Goal: Task Accomplishment & Management: Manage account settings

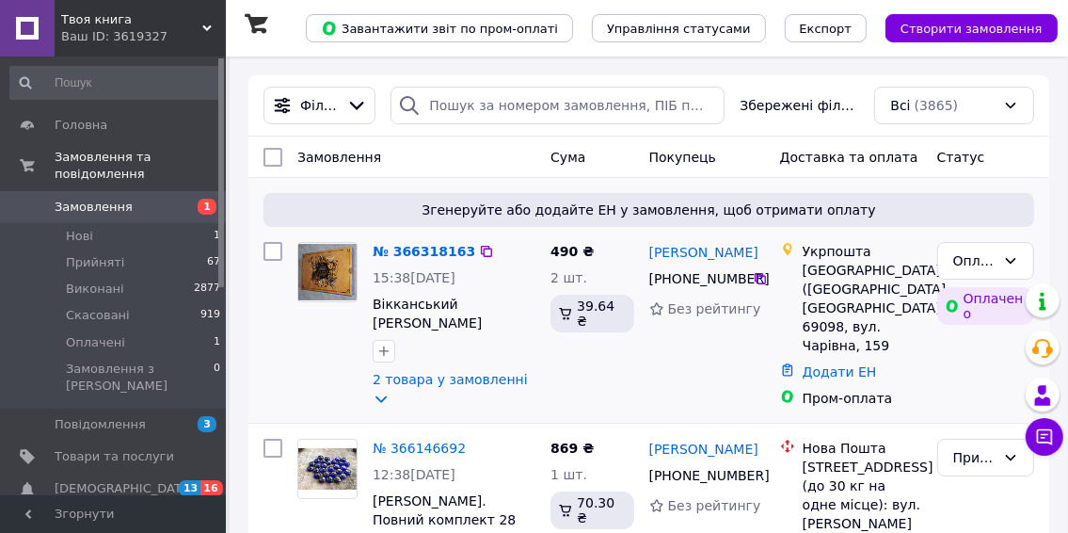
click at [404, 262] on div "№ 366318163" at bounding box center [424, 251] width 106 height 23
click at [399, 250] on link "№ 366318163" at bounding box center [424, 251] width 103 height 15
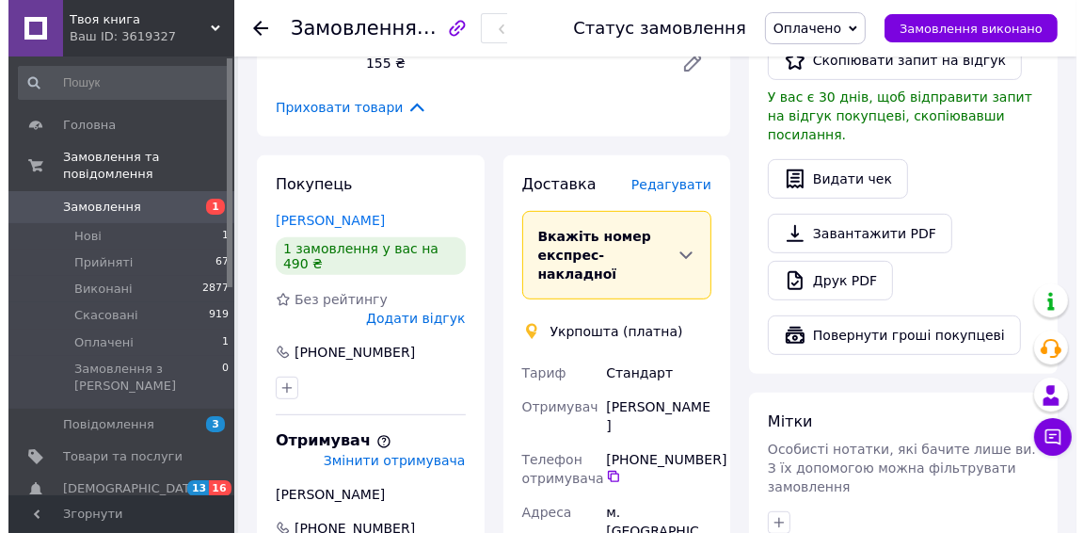
scroll to position [471, 0]
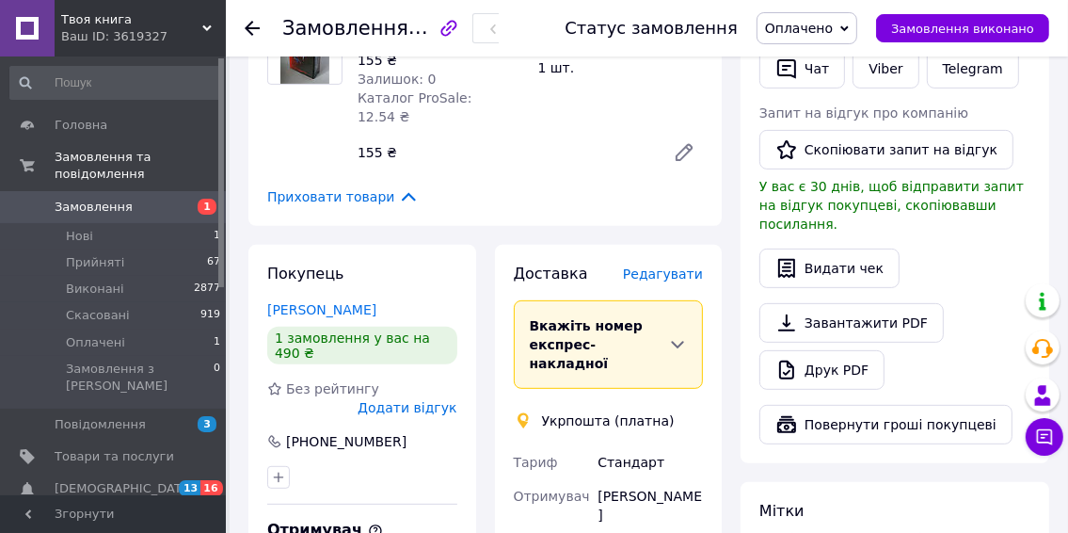
click at [655, 266] on span "Редагувати" at bounding box center [663, 273] width 80 height 15
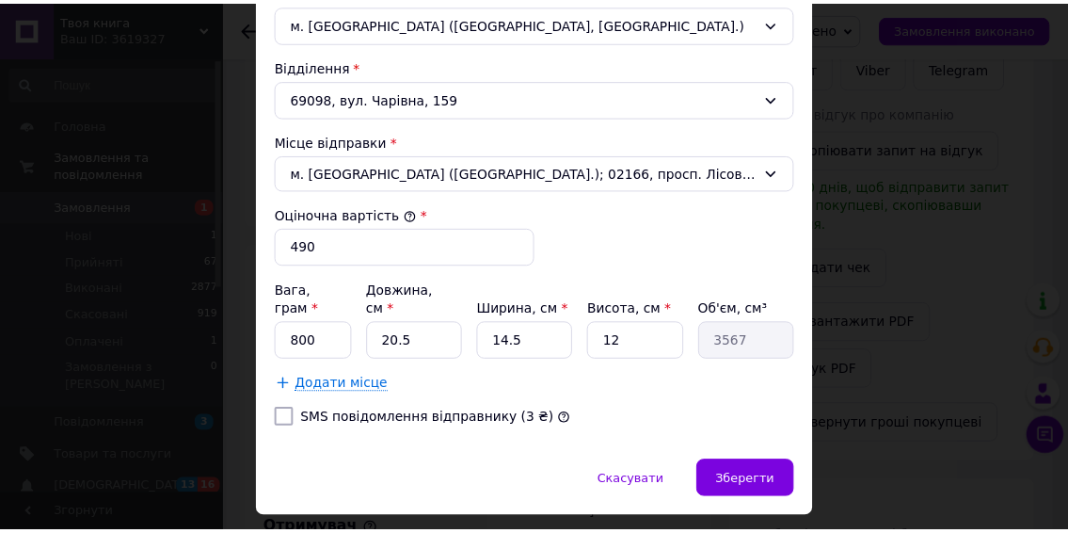
scroll to position [640, 0]
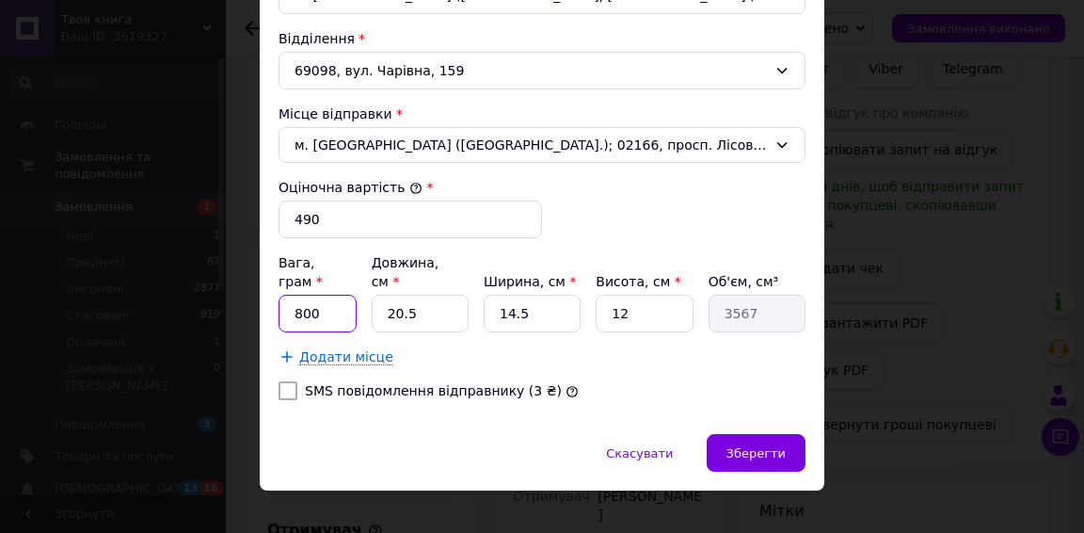
click at [309, 295] on input "800" at bounding box center [318, 314] width 78 height 38
click at [398, 295] on input "20.5" at bounding box center [420, 314] width 97 height 38
type input "2.5"
type input "435"
type input "21.5"
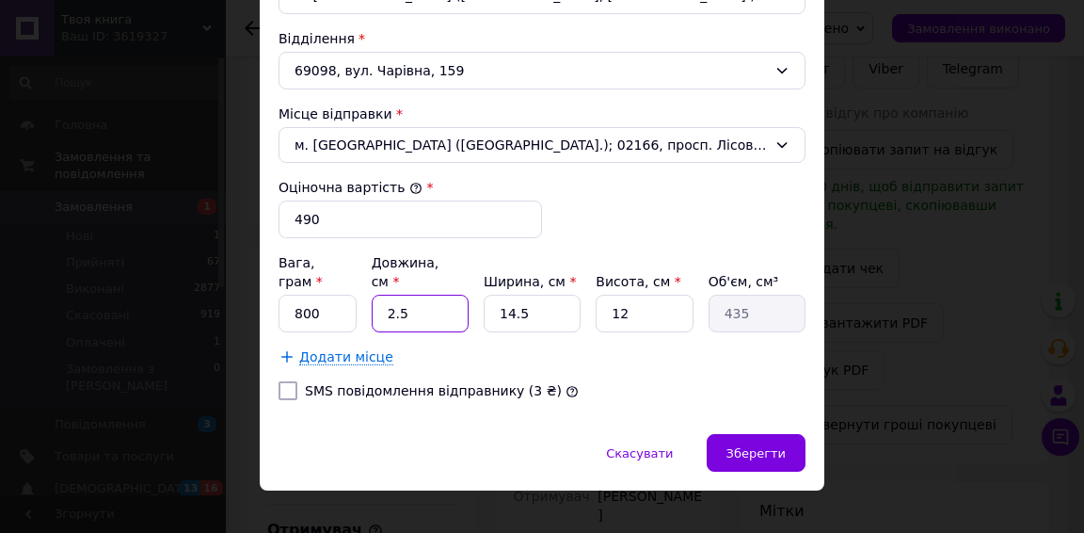
type input "3741"
type input "2.5"
type input "435"
type input "23.5"
type input "4089"
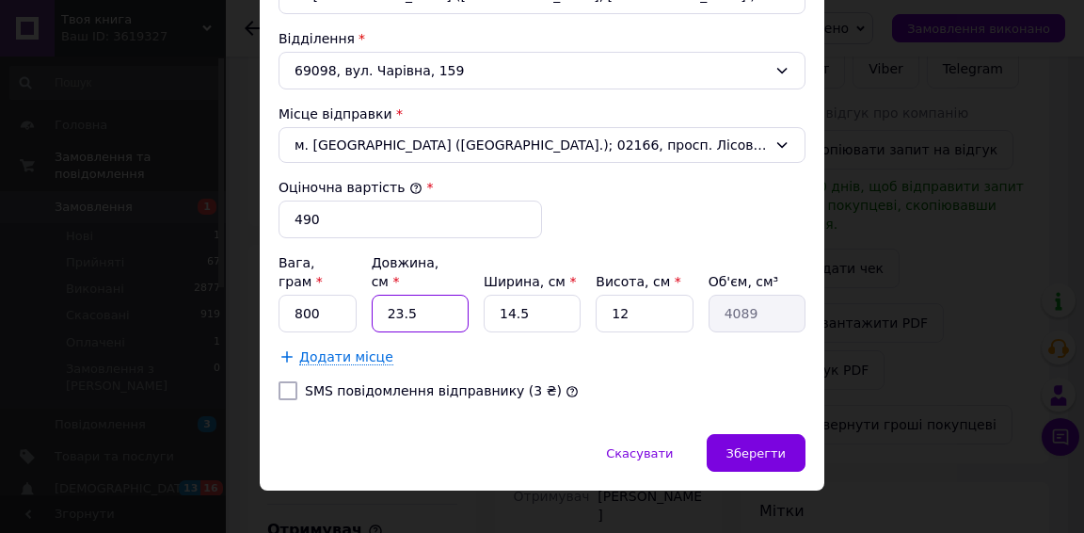
type input "23."
type input "4002"
type input "23"
click at [538, 298] on input "14.5" at bounding box center [532, 314] width 97 height 38
type input "14."
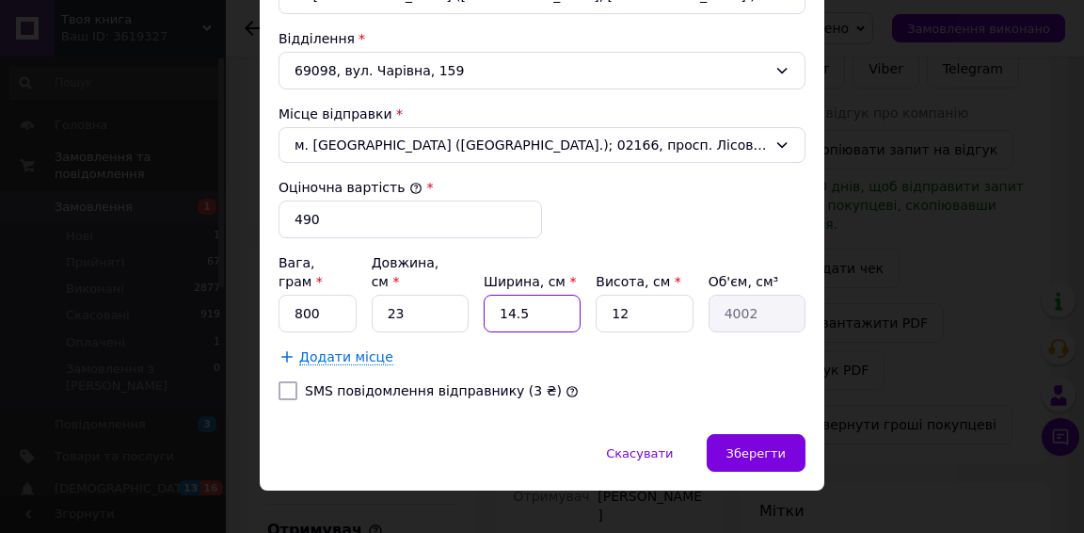
type input "3864"
type input "1"
type input "276"
type input "1"
type input "276"
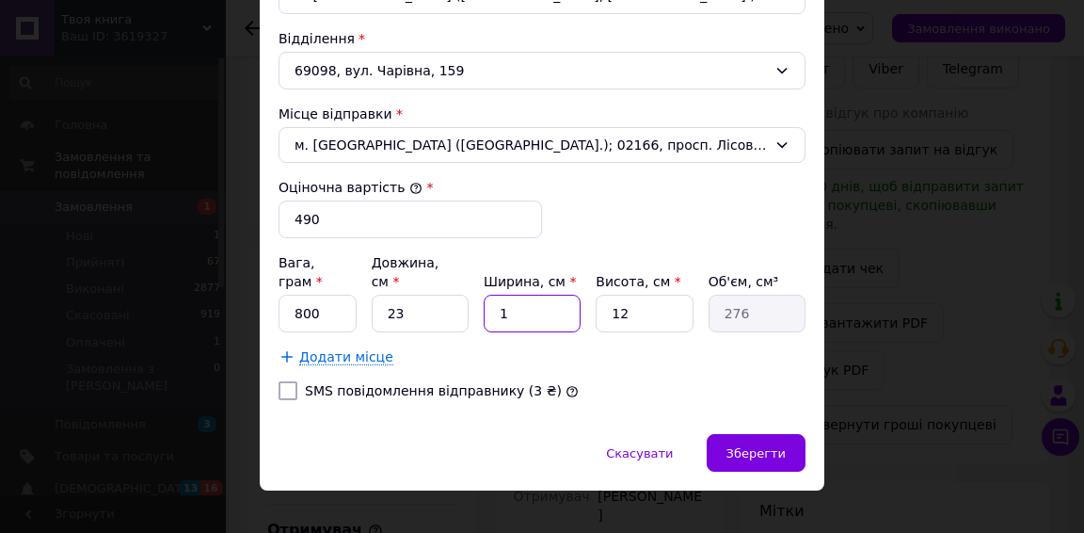
type input "16"
type input "4416"
type input "16"
click at [649, 295] on input "12" at bounding box center [644, 314] width 97 height 38
type input "1"
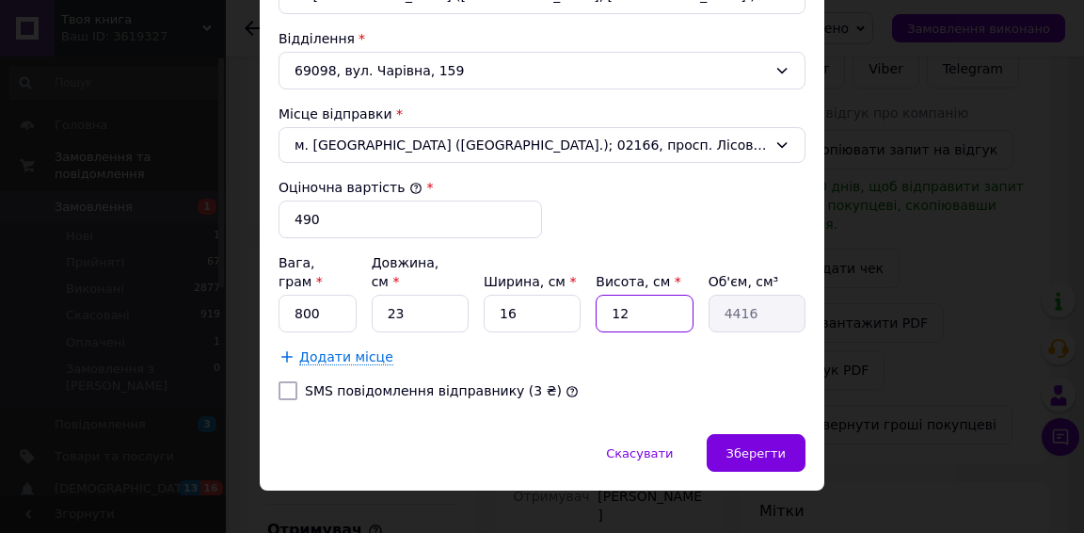
type input "368"
type input "7"
type input "2576"
type input "7"
click at [321, 295] on input "800" at bounding box center [318, 314] width 78 height 38
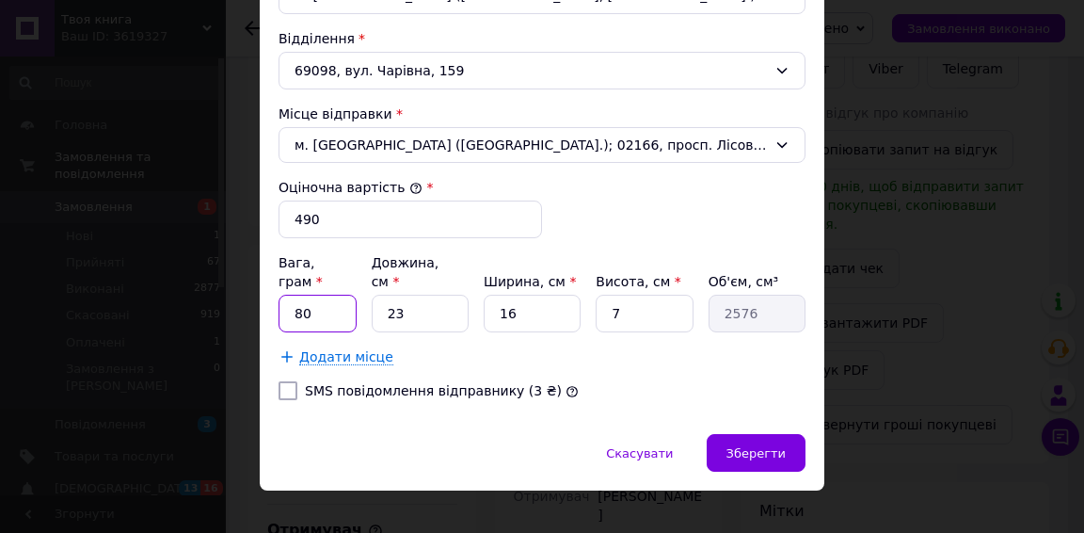
type input "8"
type input "410"
click at [783, 434] on div "Зберегти" at bounding box center [756, 453] width 99 height 38
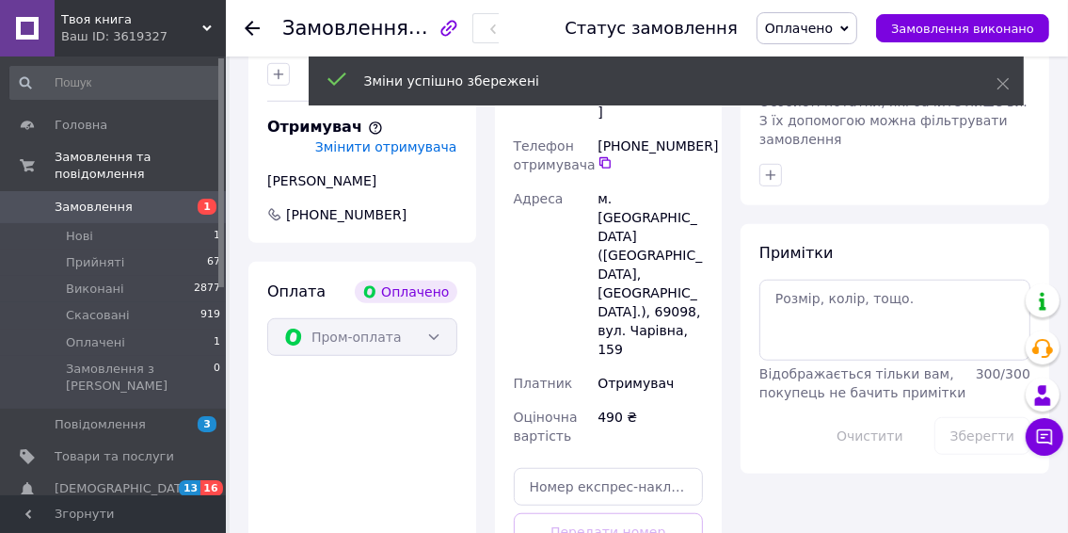
scroll to position [1129, 0]
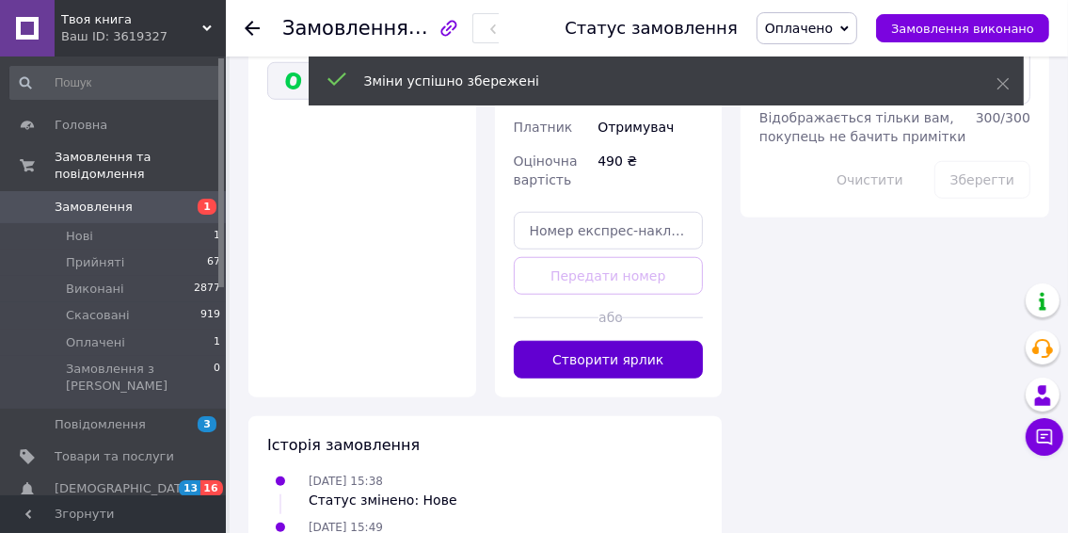
click at [580, 341] on button "Створити ярлик" at bounding box center [609, 360] width 190 height 38
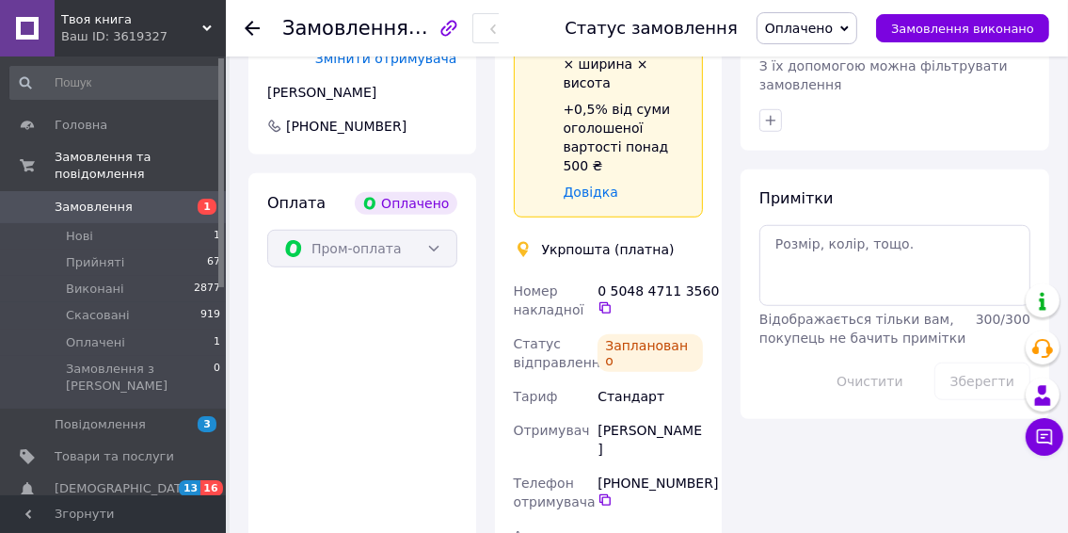
scroll to position [941, 0]
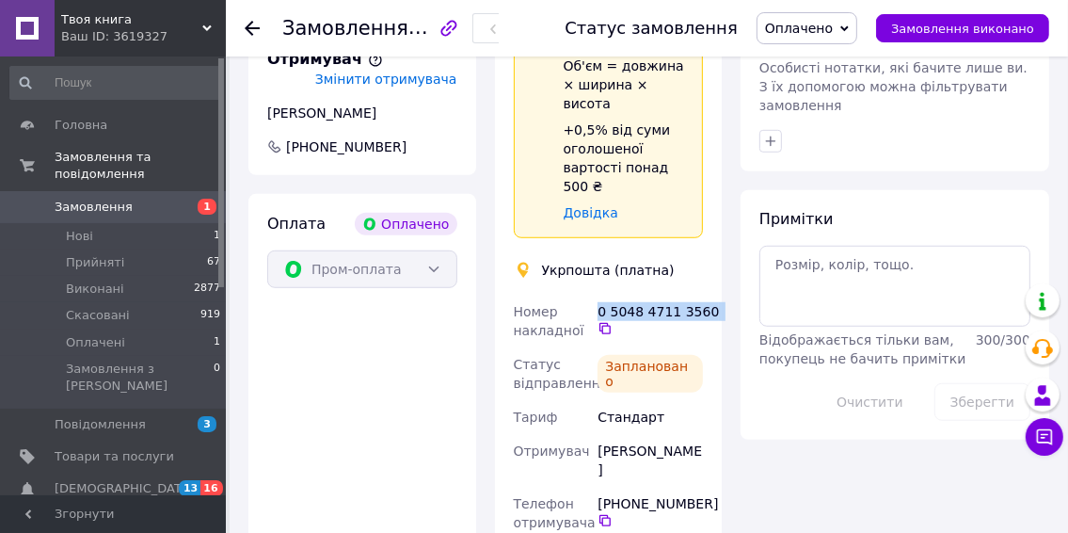
drag, startPoint x: 606, startPoint y: 200, endPoint x: 714, endPoint y: 189, distance: 108.7
click at [708, 200] on div "Доставка Редагувати Спецтариф Укрпошта Стандарт 35 ₴ - до 30 кг і об'ємом до 20…" at bounding box center [609, 354] width 228 height 1160
click at [714, 170] on div "Доставка Редагувати Спецтариф Укрпошта Стандарт 35 ₴ - до 30 кг і об'ємом до 20…" at bounding box center [609, 354] width 228 height 1160
click at [849, 24] on icon at bounding box center [844, 28] width 8 height 8
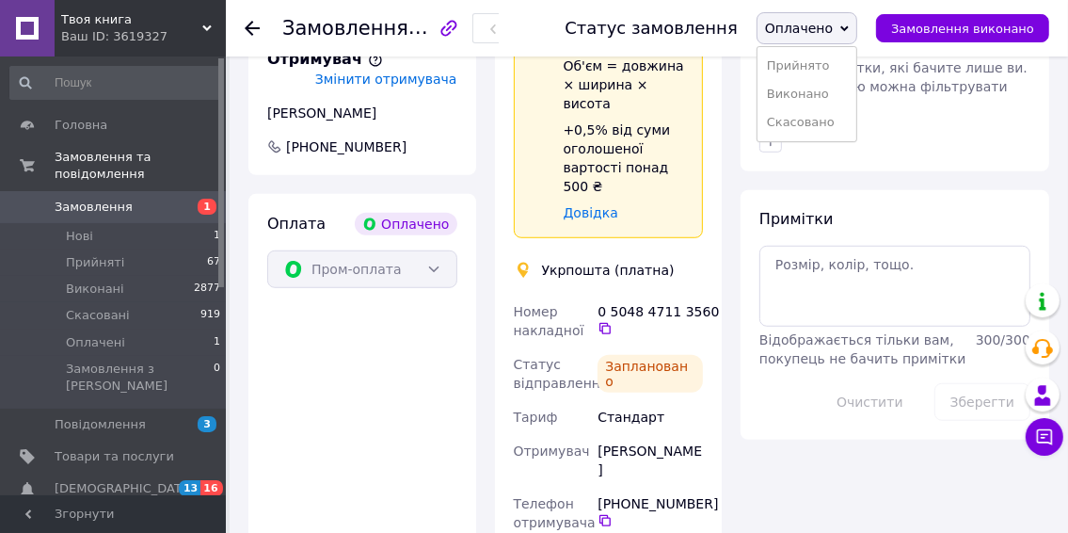
click at [916, 190] on div "Примітки Відображається тільки вам, покупець не бачить примітки 300 / 300 Очист…" at bounding box center [895, 314] width 309 height 249
